Goal: Find contact information: Find contact information

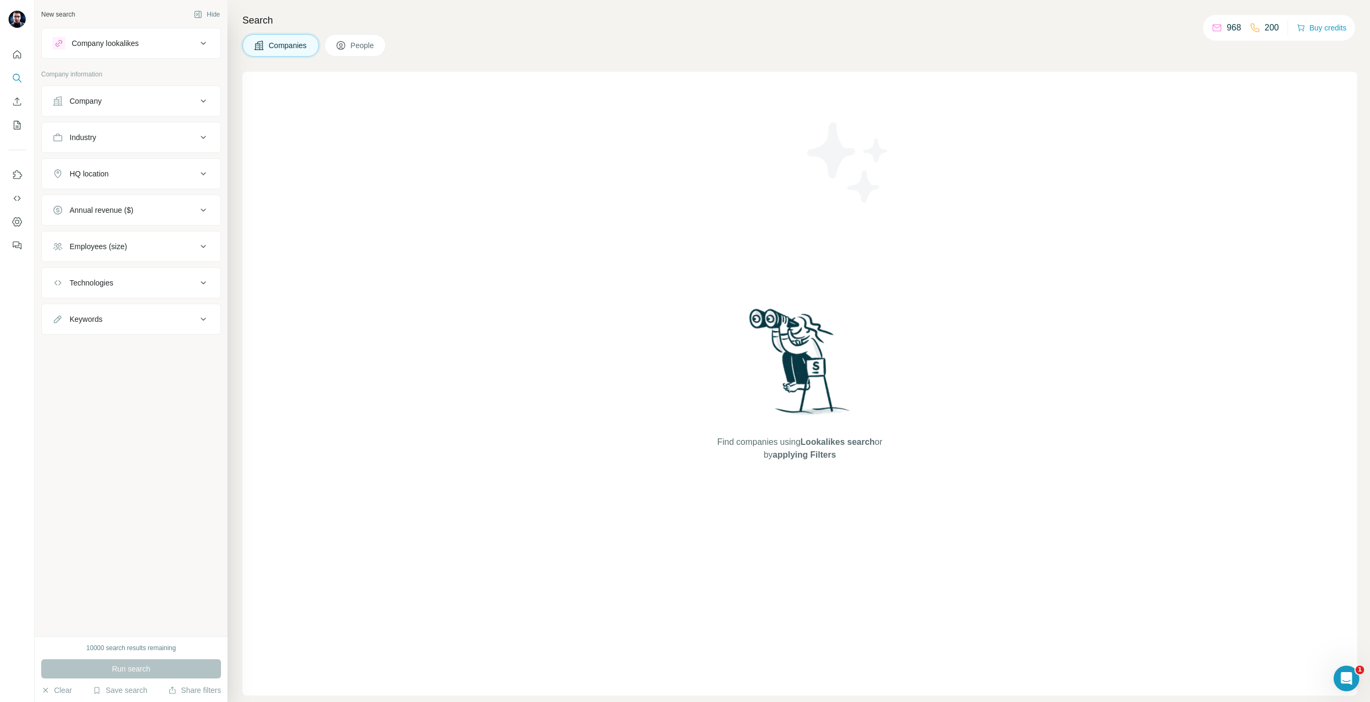
click at [110, 102] on div "Company" at bounding box center [124, 101] width 144 height 11
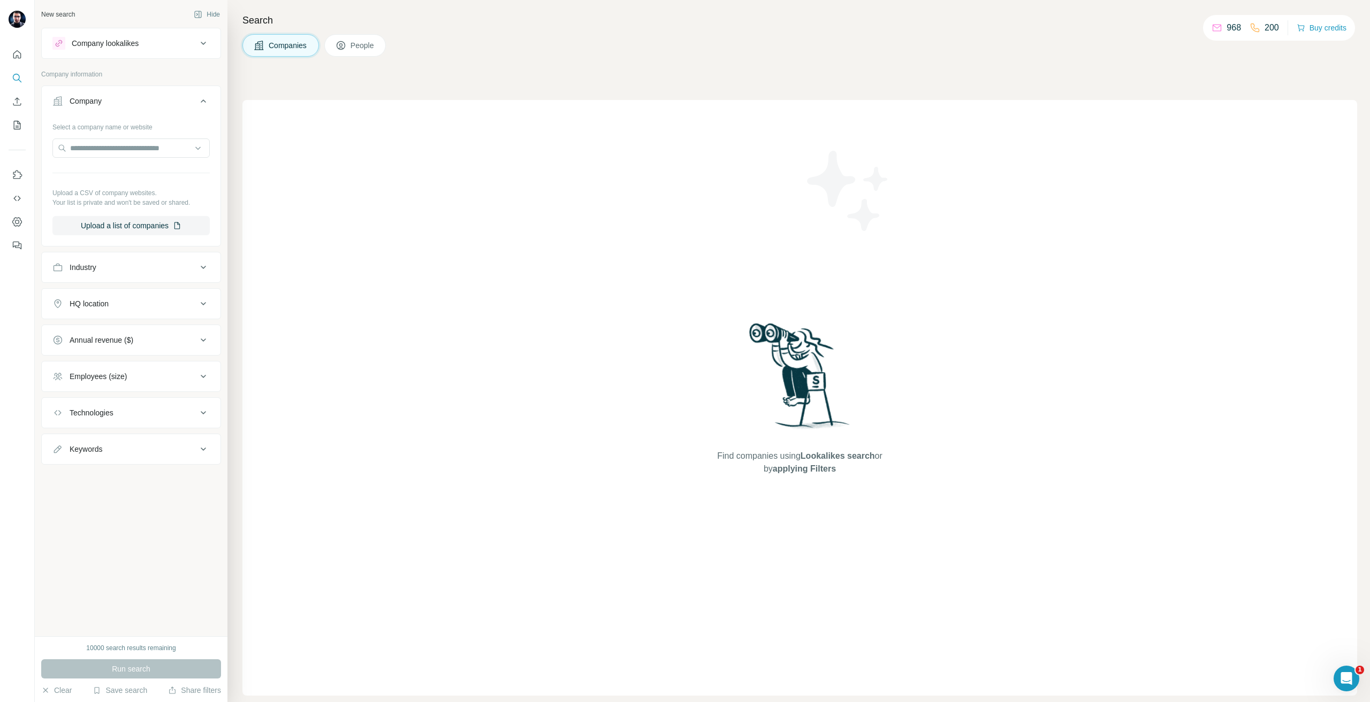
click at [112, 137] on div "Select a company name or website Upload a CSV of company websites. Your list is…" at bounding box center [130, 176] width 157 height 117
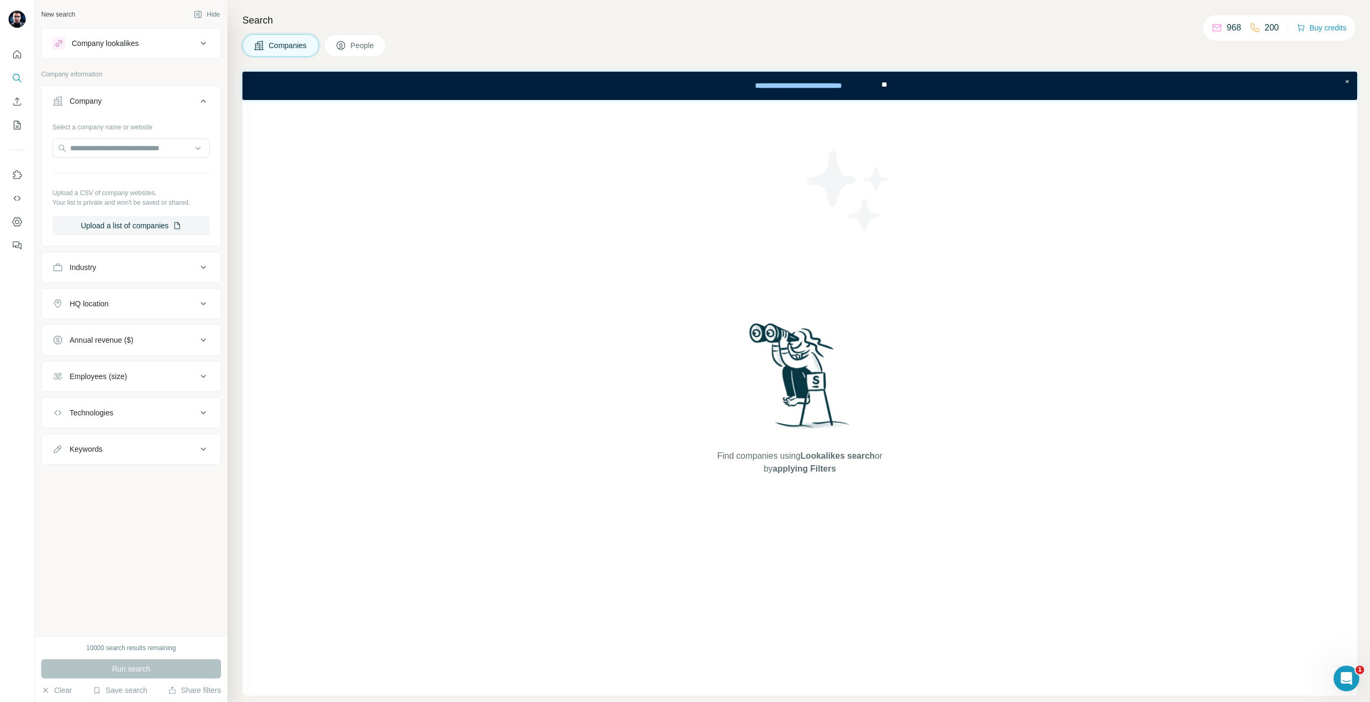
click at [115, 135] on div "Select a company name or website Upload a CSV of company websites. Your list is…" at bounding box center [130, 176] width 157 height 117
click at [117, 138] on div "Select a company name or website Upload a CSV of company websites. Your list is…" at bounding box center [130, 176] width 157 height 117
click at [120, 166] on div "Select a company name or website Upload a CSV of company websites. Your list is…" at bounding box center [130, 176] width 157 height 117
click at [129, 143] on input "text" at bounding box center [130, 148] width 157 height 19
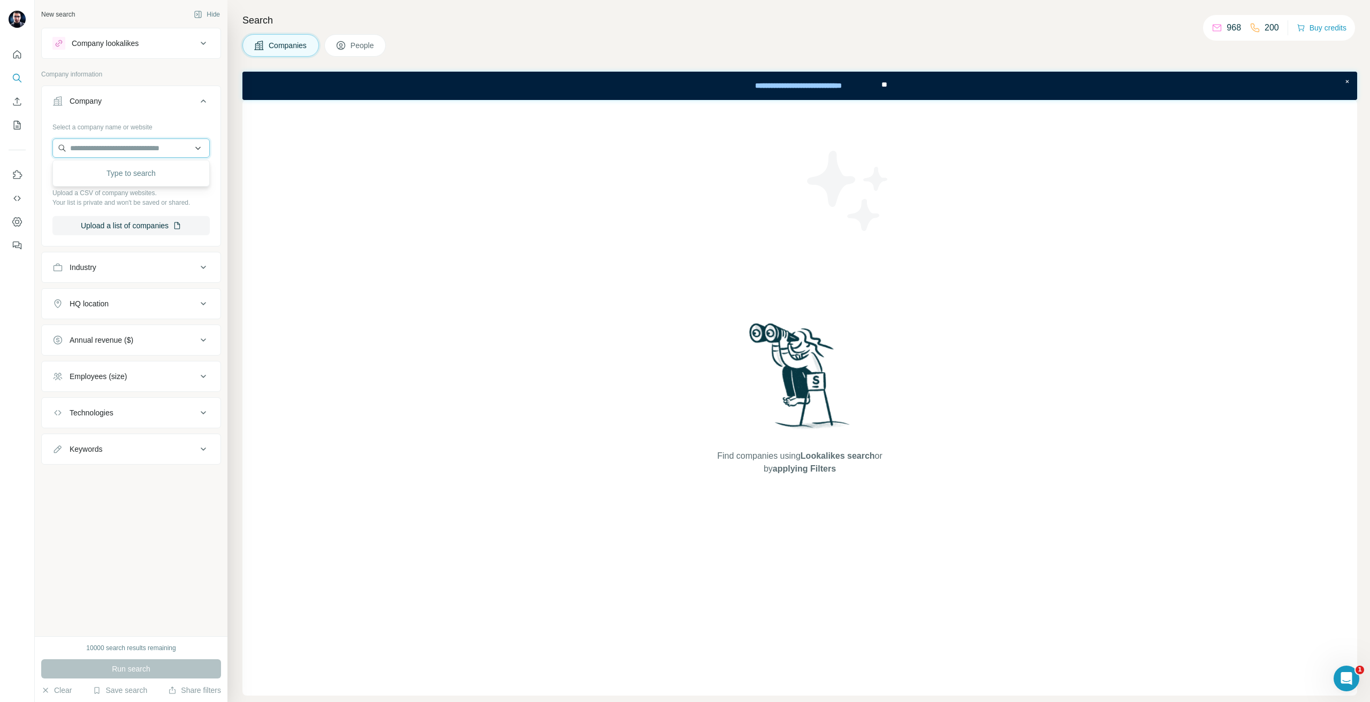
paste input "**********"
type input "**********"
click at [118, 176] on p "[PERSON_NAME] ProduktionsTechnologie" at bounding box center [140, 177] width 120 height 21
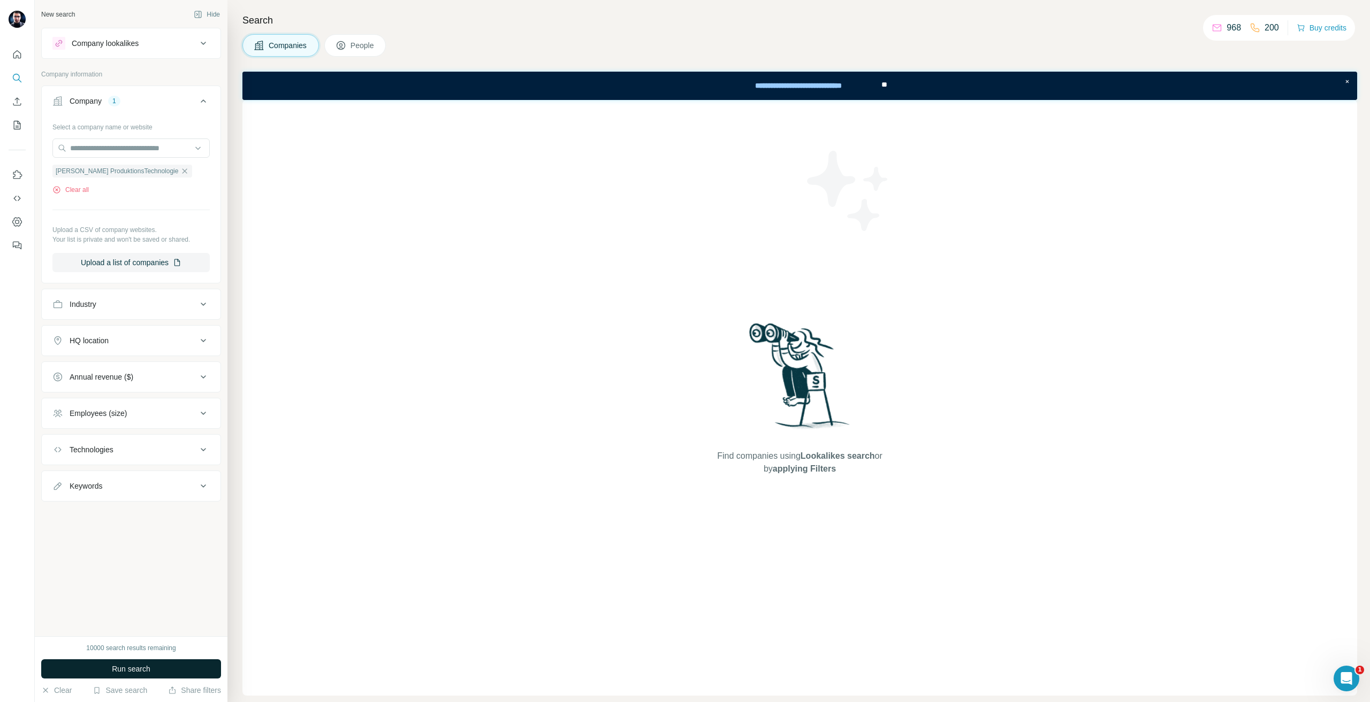
click at [160, 668] on button "Run search" at bounding box center [131, 669] width 180 height 19
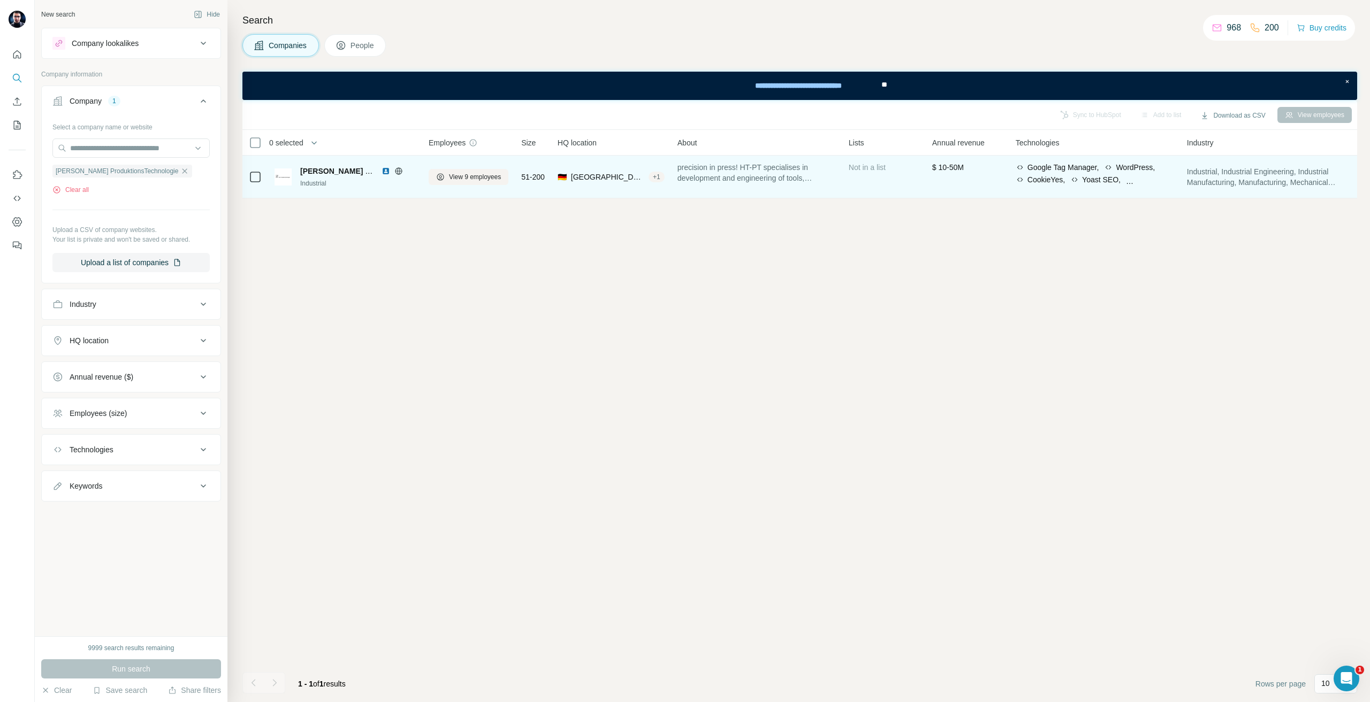
click at [334, 179] on div "Industrial" at bounding box center [358, 184] width 116 height 10
click at [447, 184] on button "View 9 employees" at bounding box center [469, 177] width 80 height 16
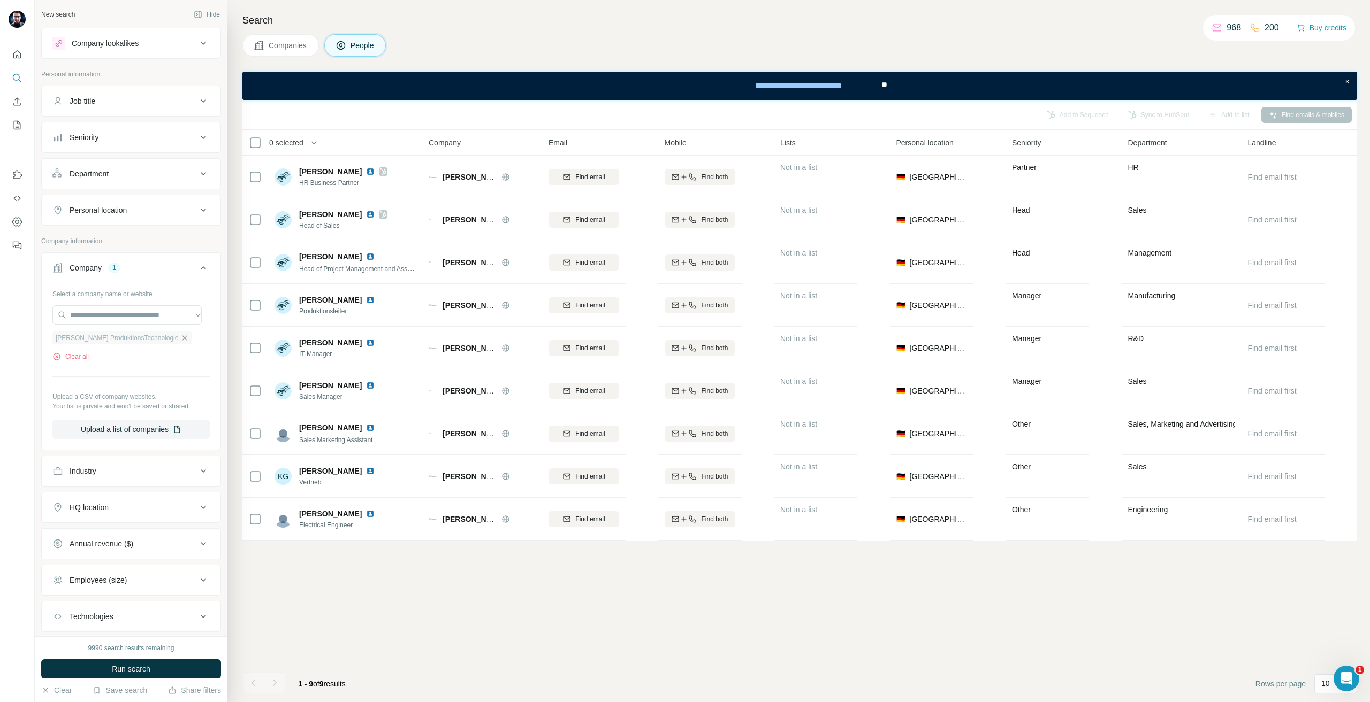
click at [180, 336] on icon "button" at bounding box center [184, 338] width 9 height 9
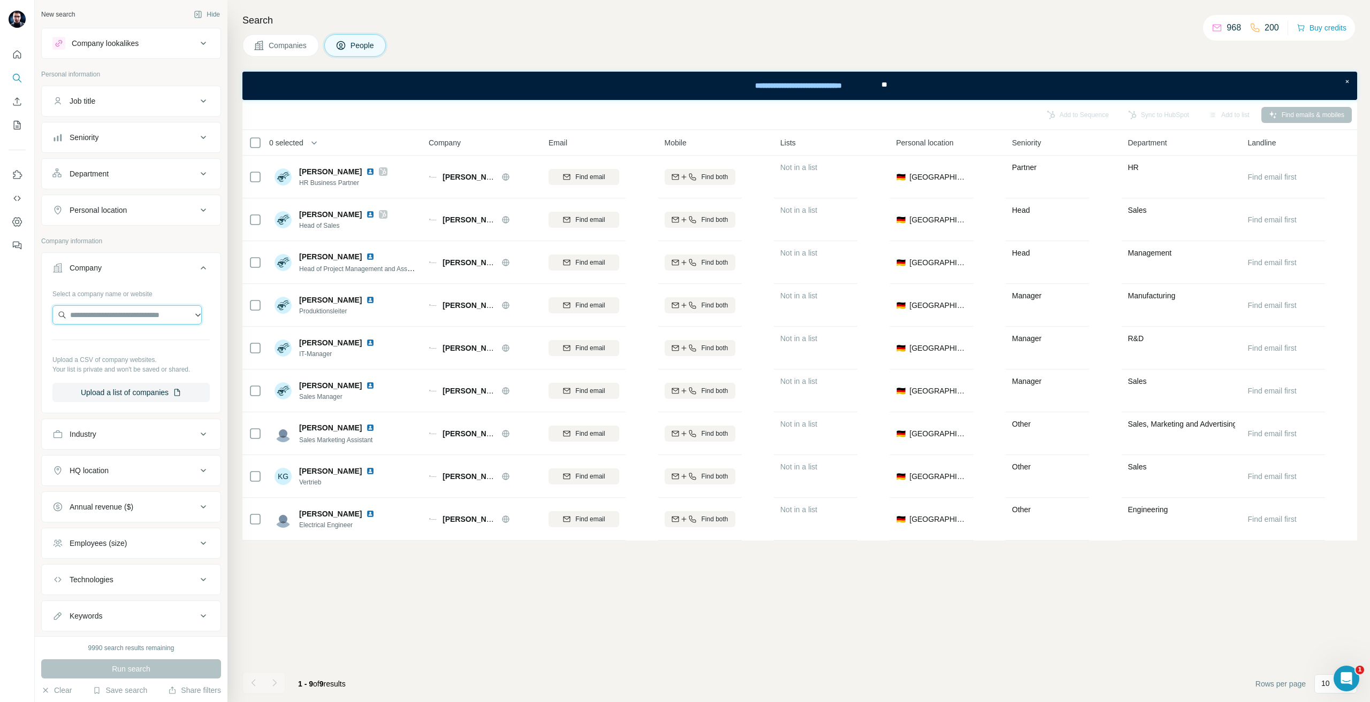
click at [153, 313] on input "text" at bounding box center [126, 314] width 149 height 19
type input "**********"
click at [140, 359] on p "[DOMAIN_NAME]" at bounding box center [136, 360] width 113 height 10
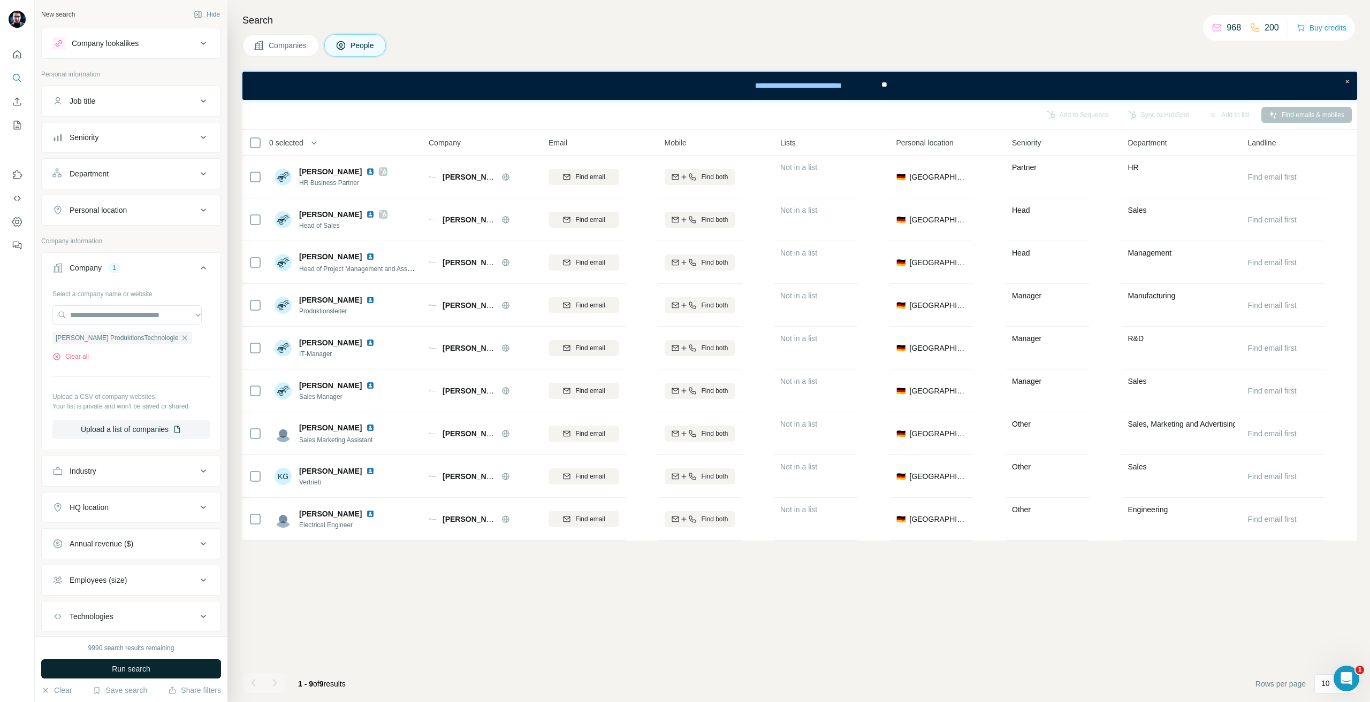
click at [219, 676] on button "Run search" at bounding box center [131, 669] width 180 height 19
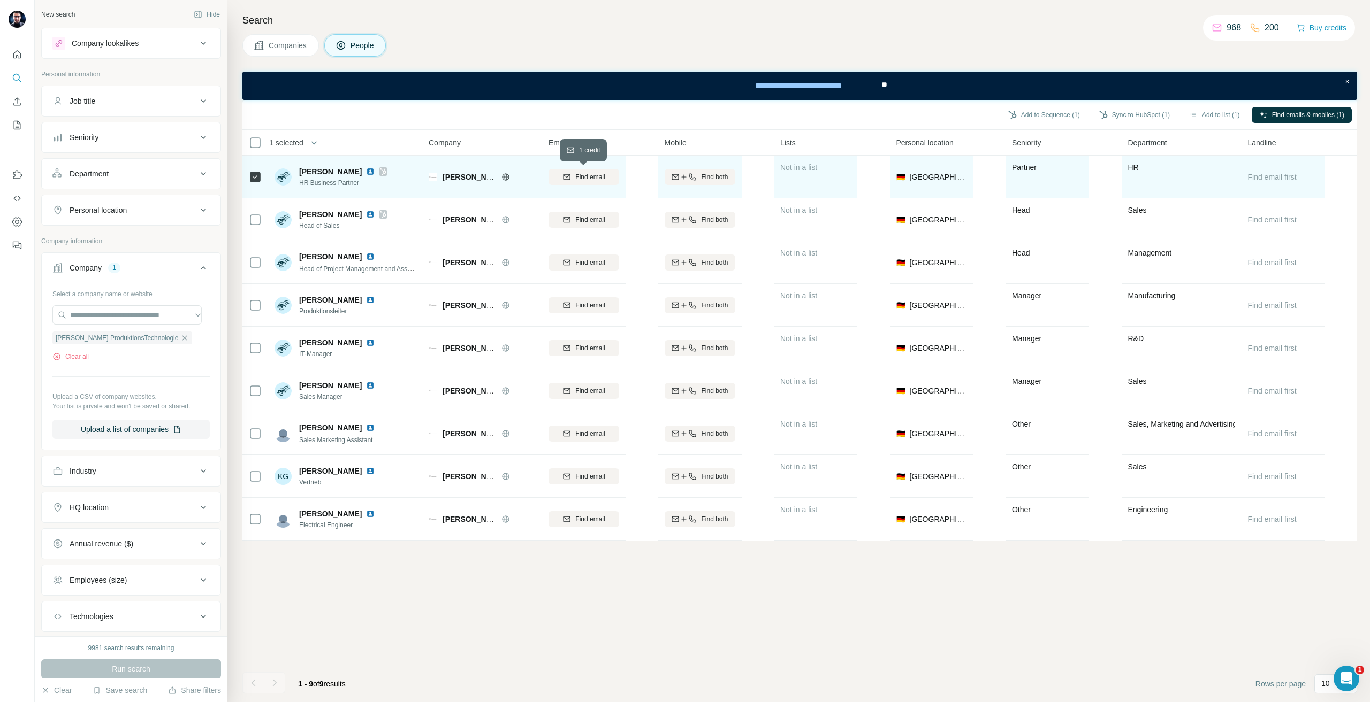
click at [573, 181] on div "Find email" at bounding box center [583, 177] width 71 height 10
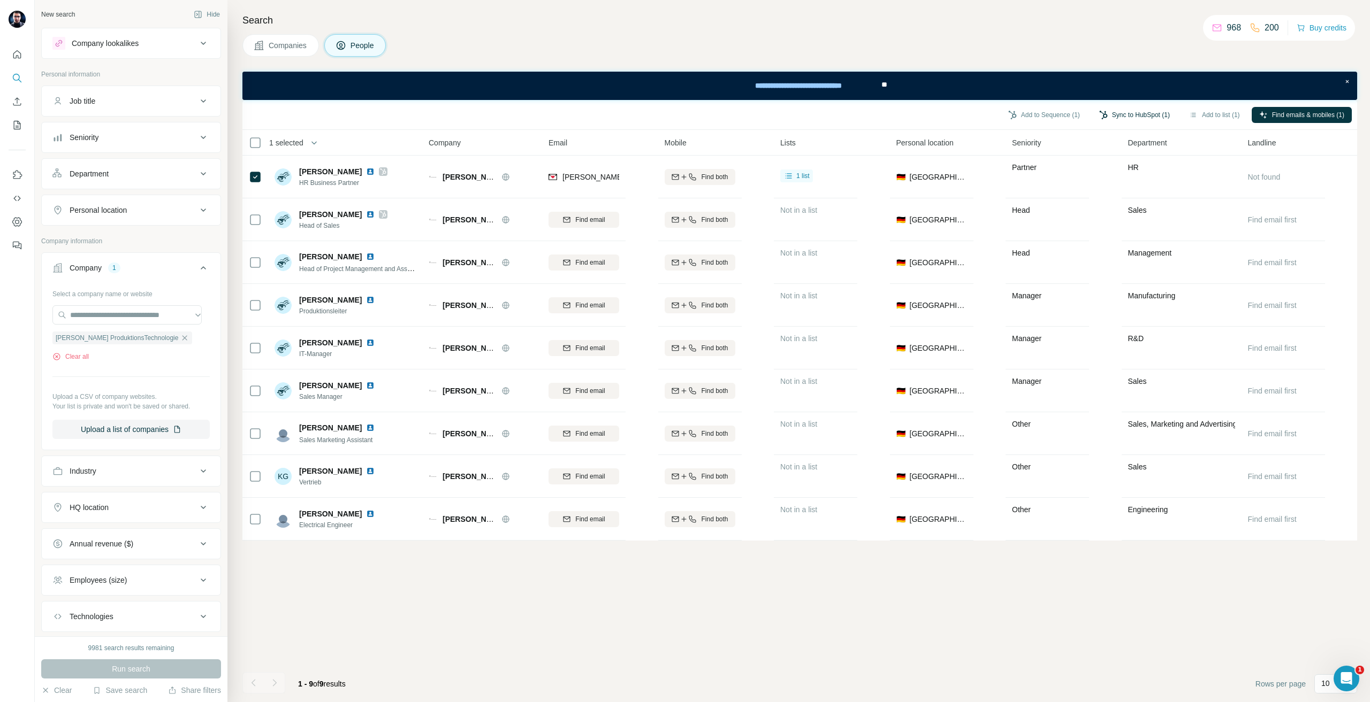
click at [1116, 116] on button "Sync to HubSpot (1)" at bounding box center [1134, 115] width 86 height 16
click at [1101, 201] on button "Sync to HubSpot" at bounding box center [1107, 194] width 119 height 21
